Goal: Task Accomplishment & Management: Manage account settings

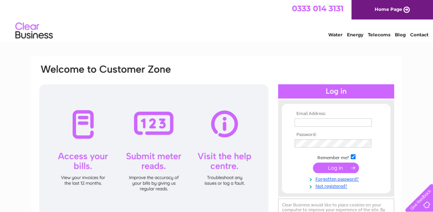
type input "aj.mathers@btinternet.com"
click at [333, 165] on input "submit" at bounding box center [336, 167] width 46 height 10
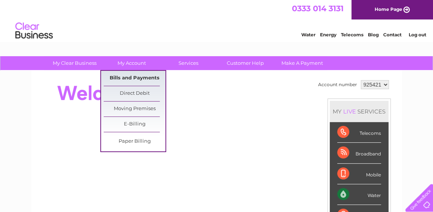
click at [131, 75] on link "Bills and Payments" at bounding box center [135, 78] width 62 height 15
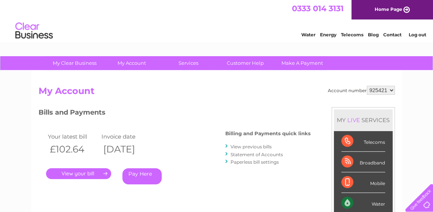
click at [82, 175] on link "." at bounding box center [78, 173] width 65 height 11
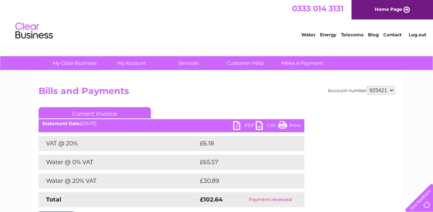
click at [249, 125] on link "PDF" at bounding box center [244, 126] width 22 height 11
